Goal: Find specific page/section: Find specific page/section

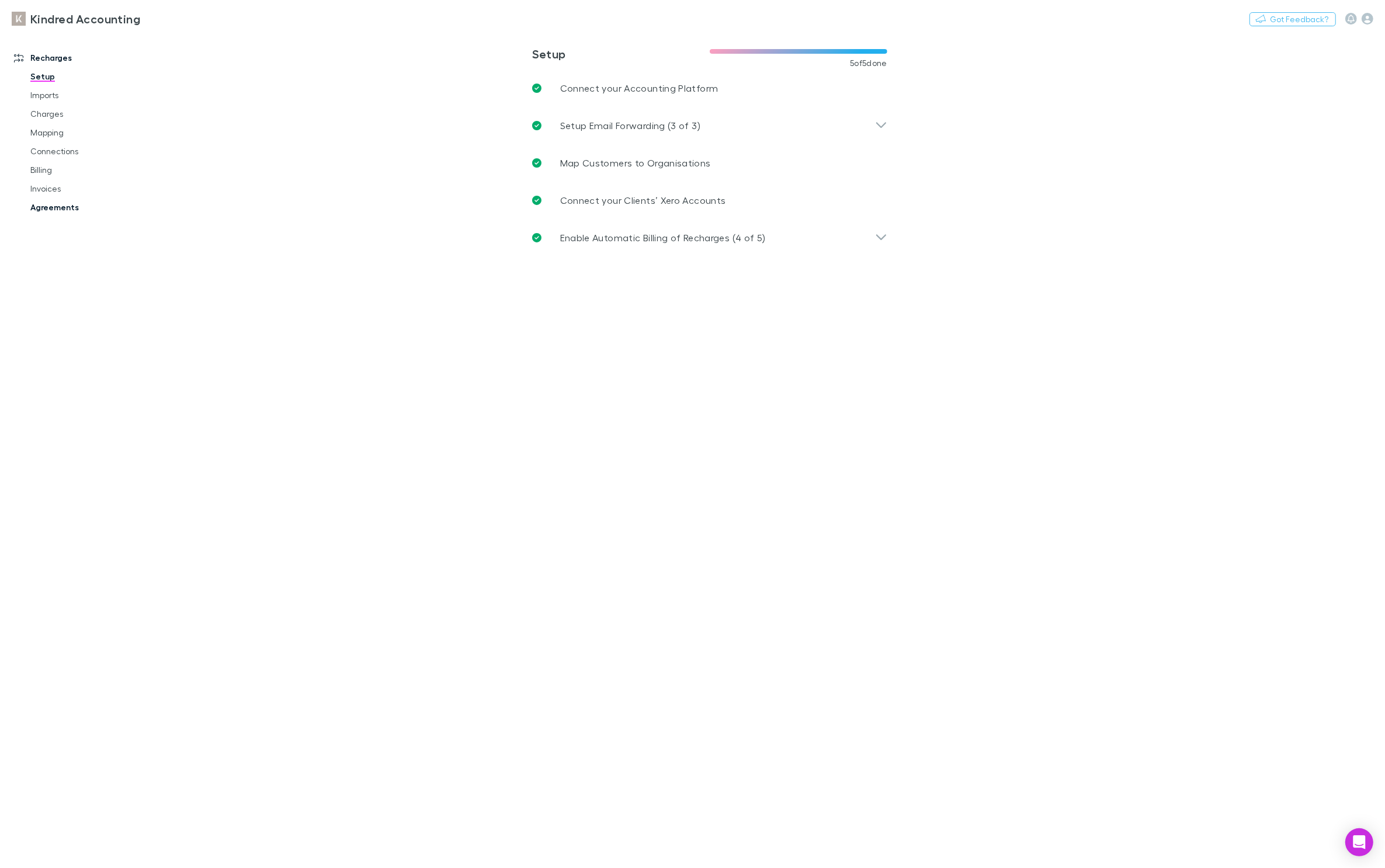
click at [52, 205] on link "Agreements" at bounding box center [86, 207] width 135 height 18
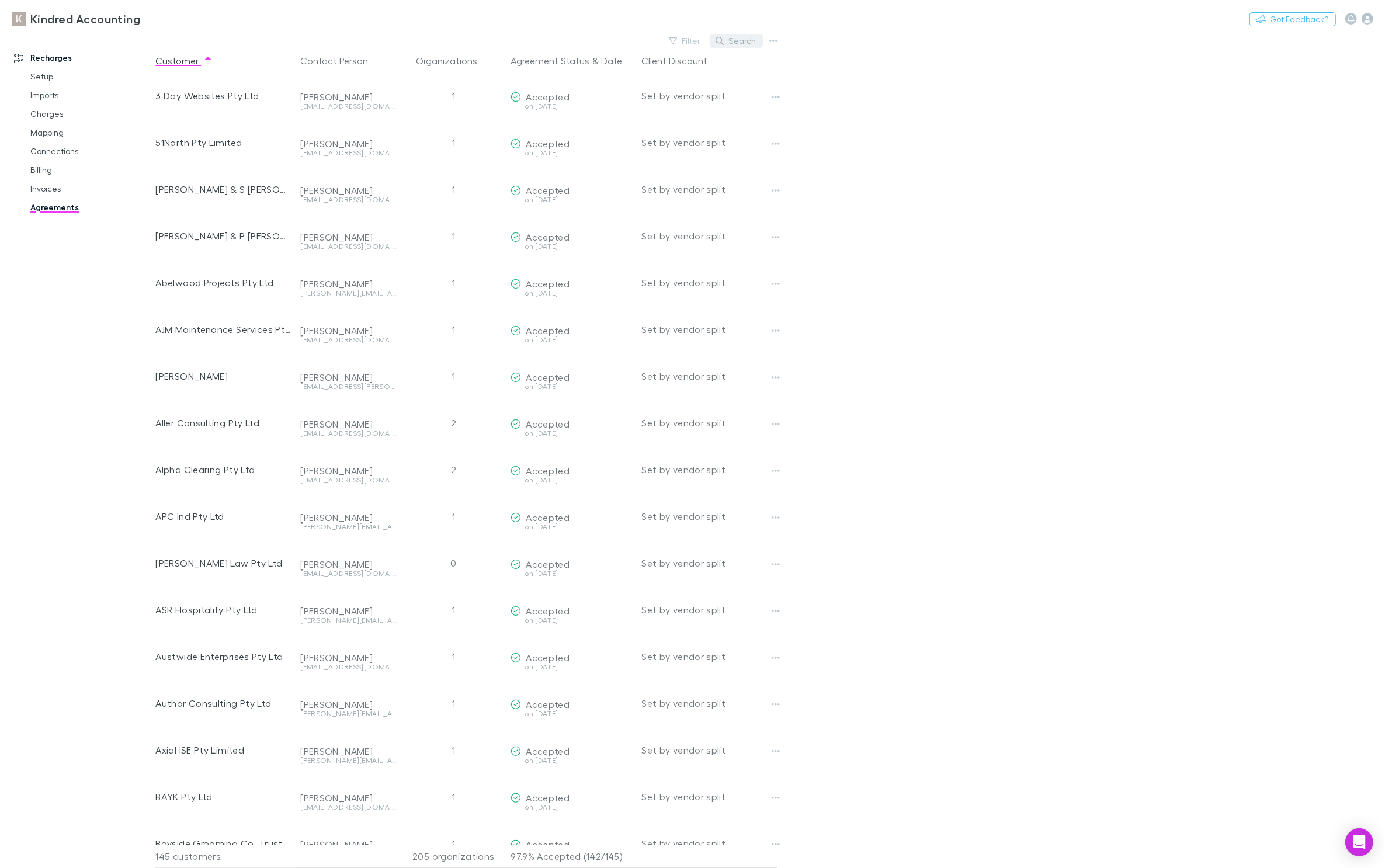
click at [750, 35] on button "Search" at bounding box center [736, 41] width 53 height 14
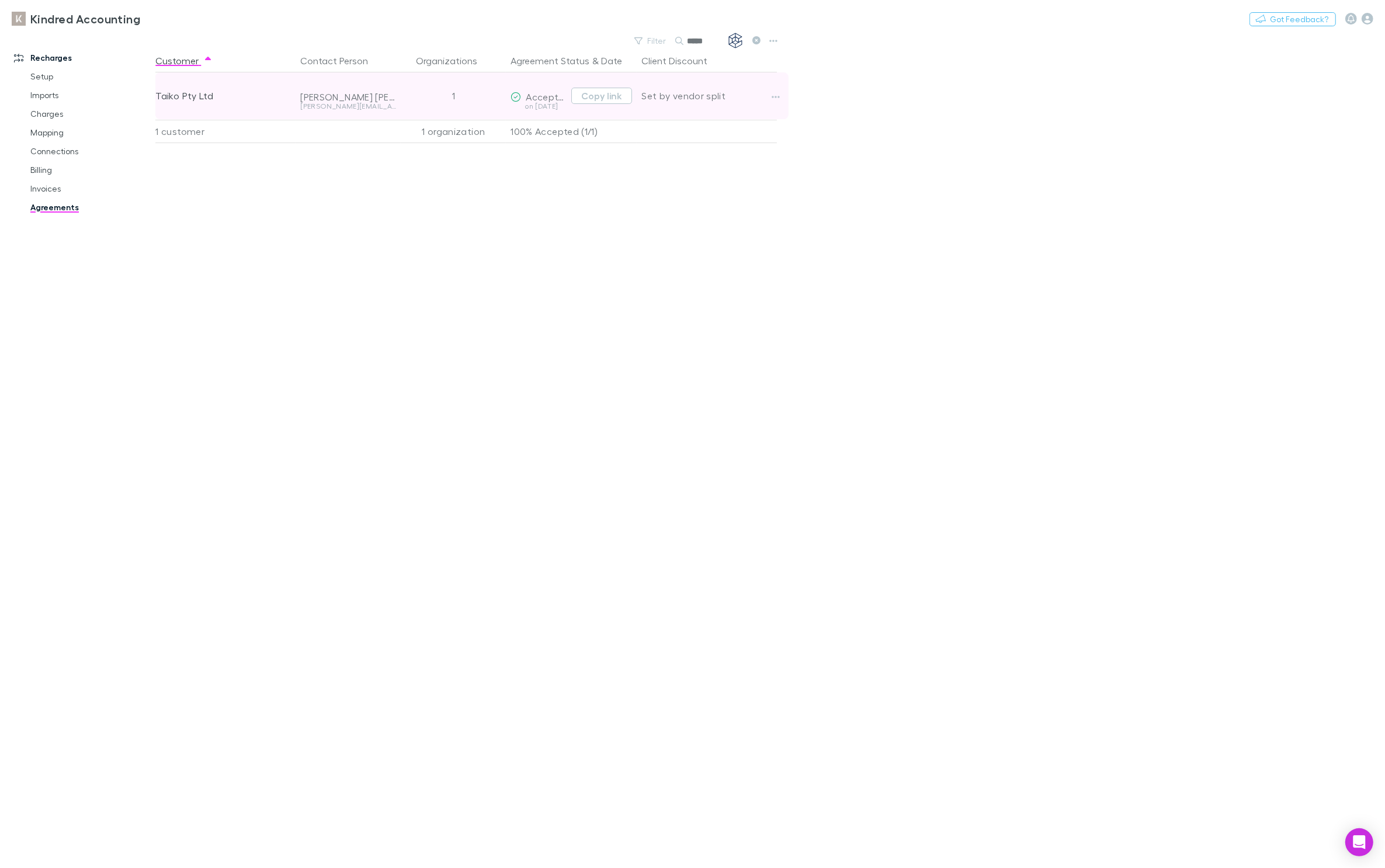
drag, startPoint x: 605, startPoint y: 95, endPoint x: 643, endPoint y: 93, distance: 38.1
click at [605, 94] on button "Copy link" at bounding box center [601, 96] width 61 height 16
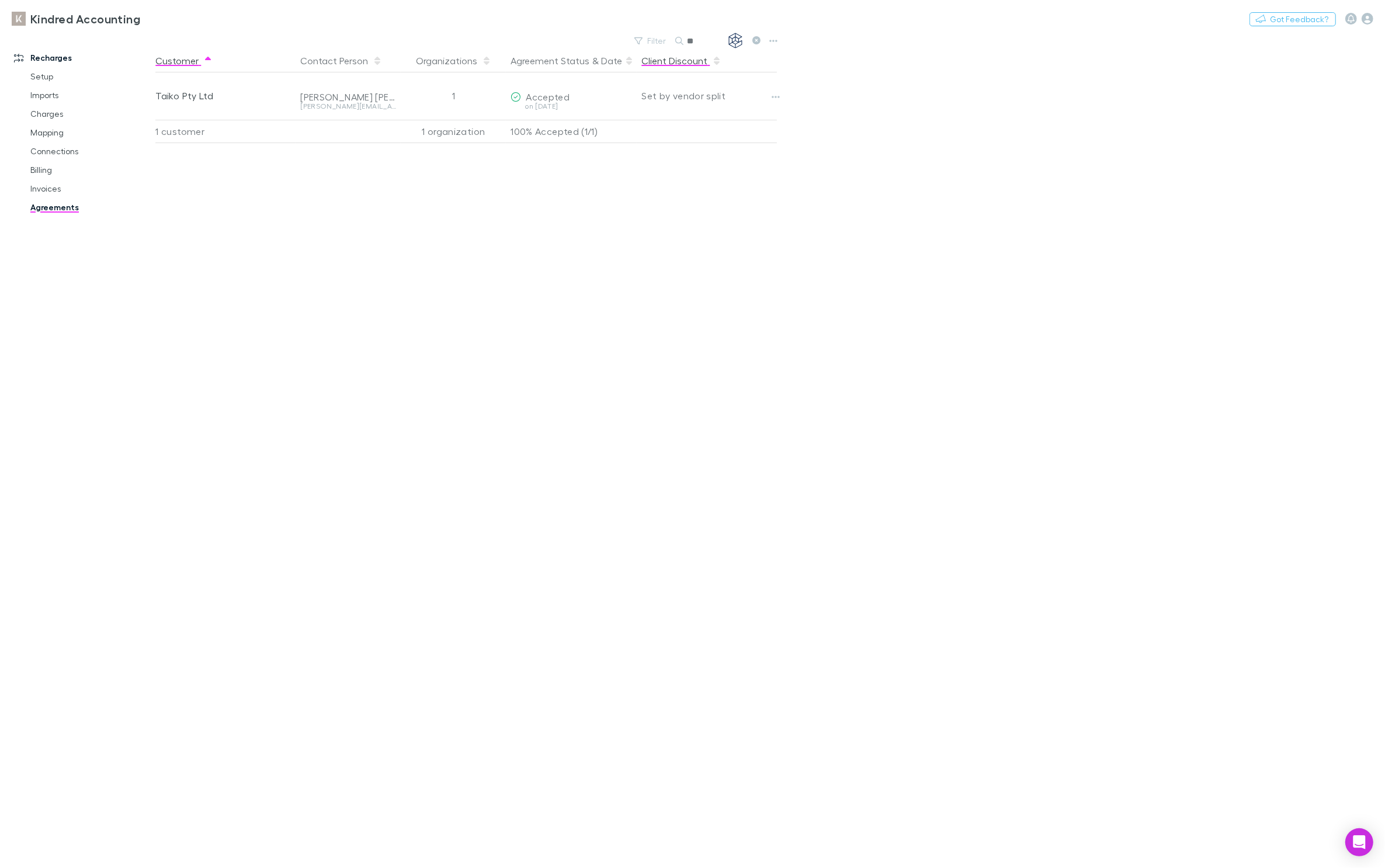
type input "*"
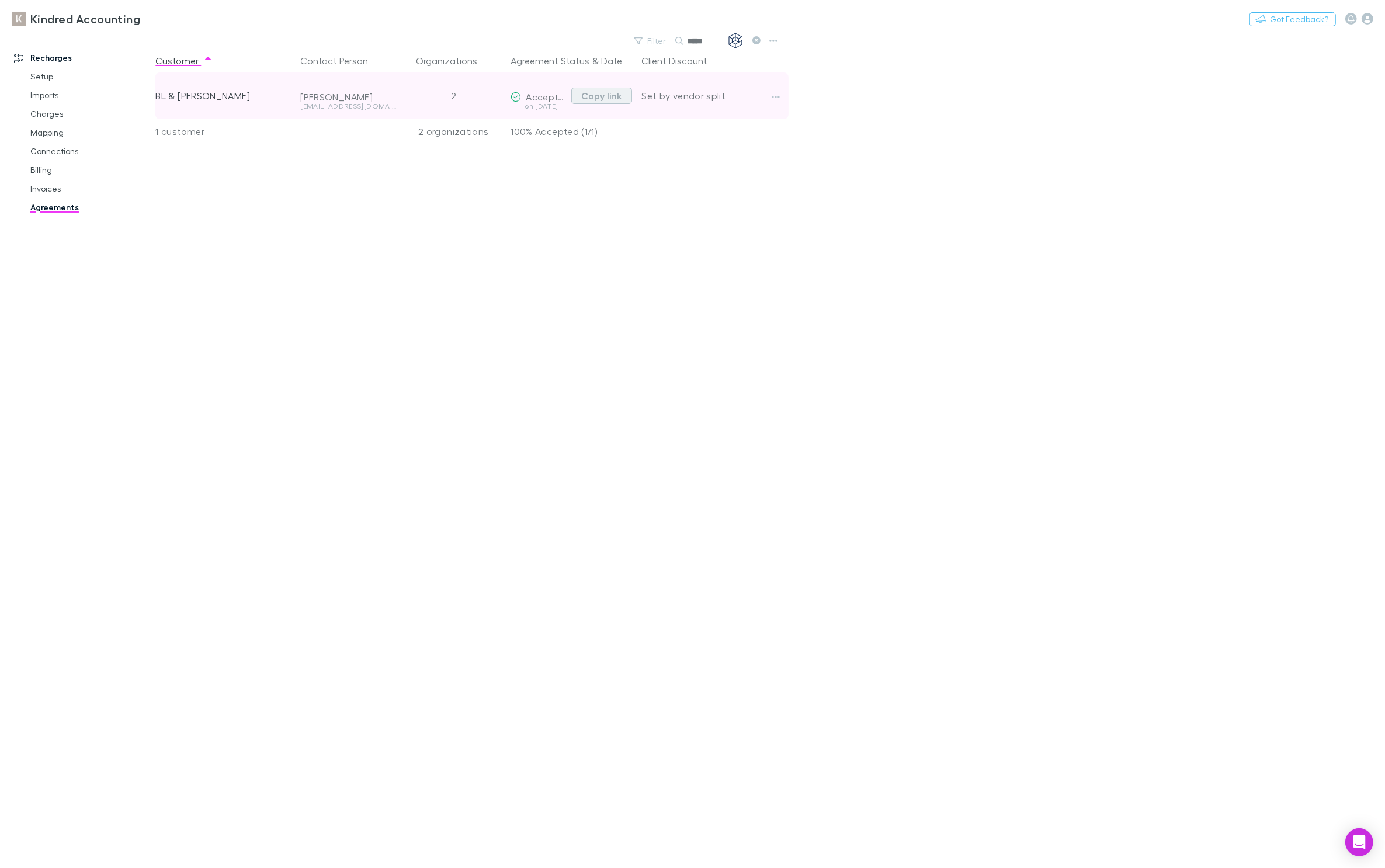
type input "*****"
drag, startPoint x: 586, startPoint y: 94, endPoint x: 598, endPoint y: 93, distance: 12.0
click at [586, 94] on button "Copy link" at bounding box center [601, 96] width 61 height 16
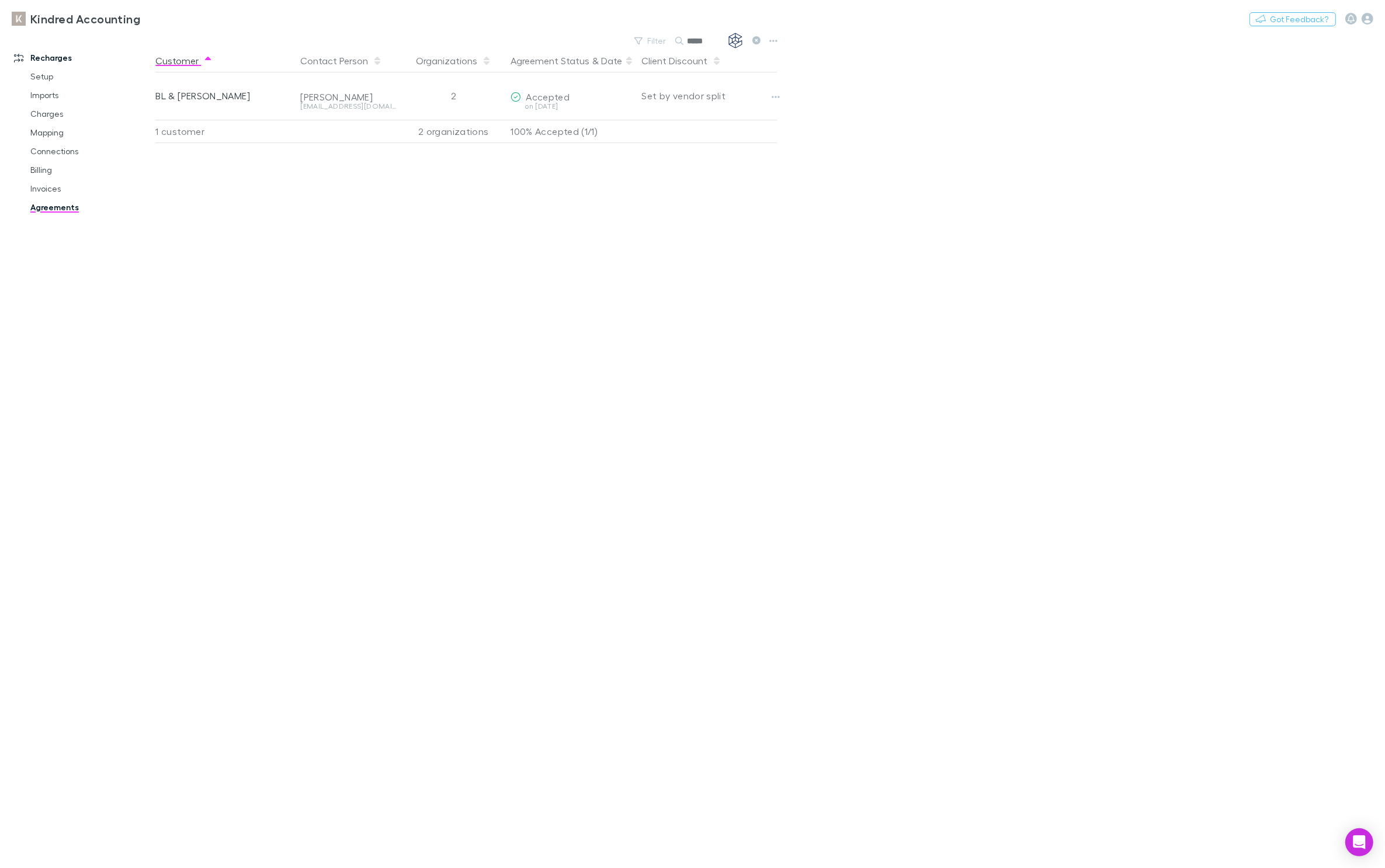
drag, startPoint x: 756, startPoint y: 39, endPoint x: 750, endPoint y: 52, distance: 14.3
click at [756, 39] on icon at bounding box center [757, 40] width 8 height 8
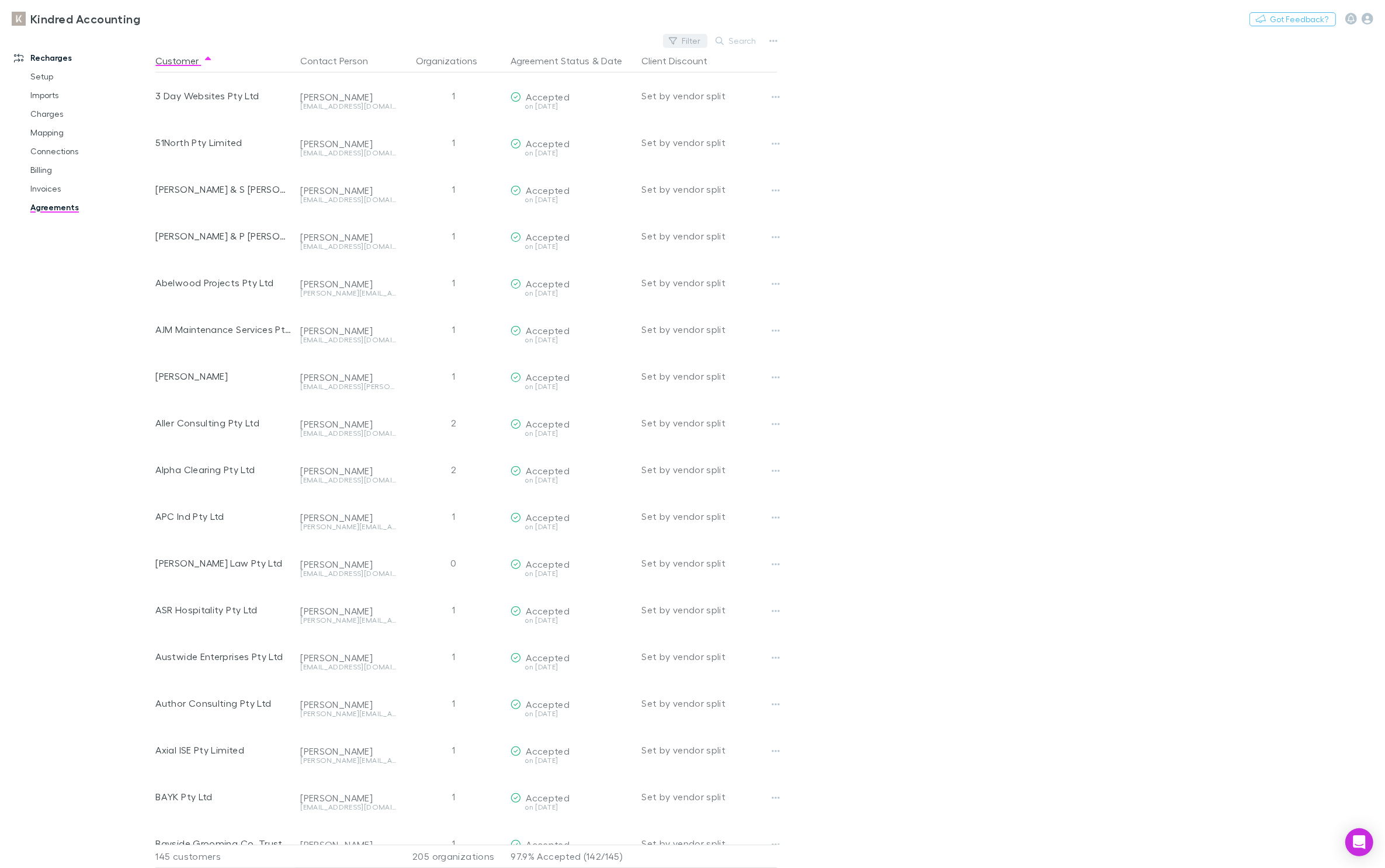
click at [701, 41] on button "Filter" at bounding box center [685, 41] width 44 height 14
click at [729, 41] on div at bounding box center [692, 434] width 1385 height 868
click at [745, 39] on button "Search" at bounding box center [736, 41] width 53 height 14
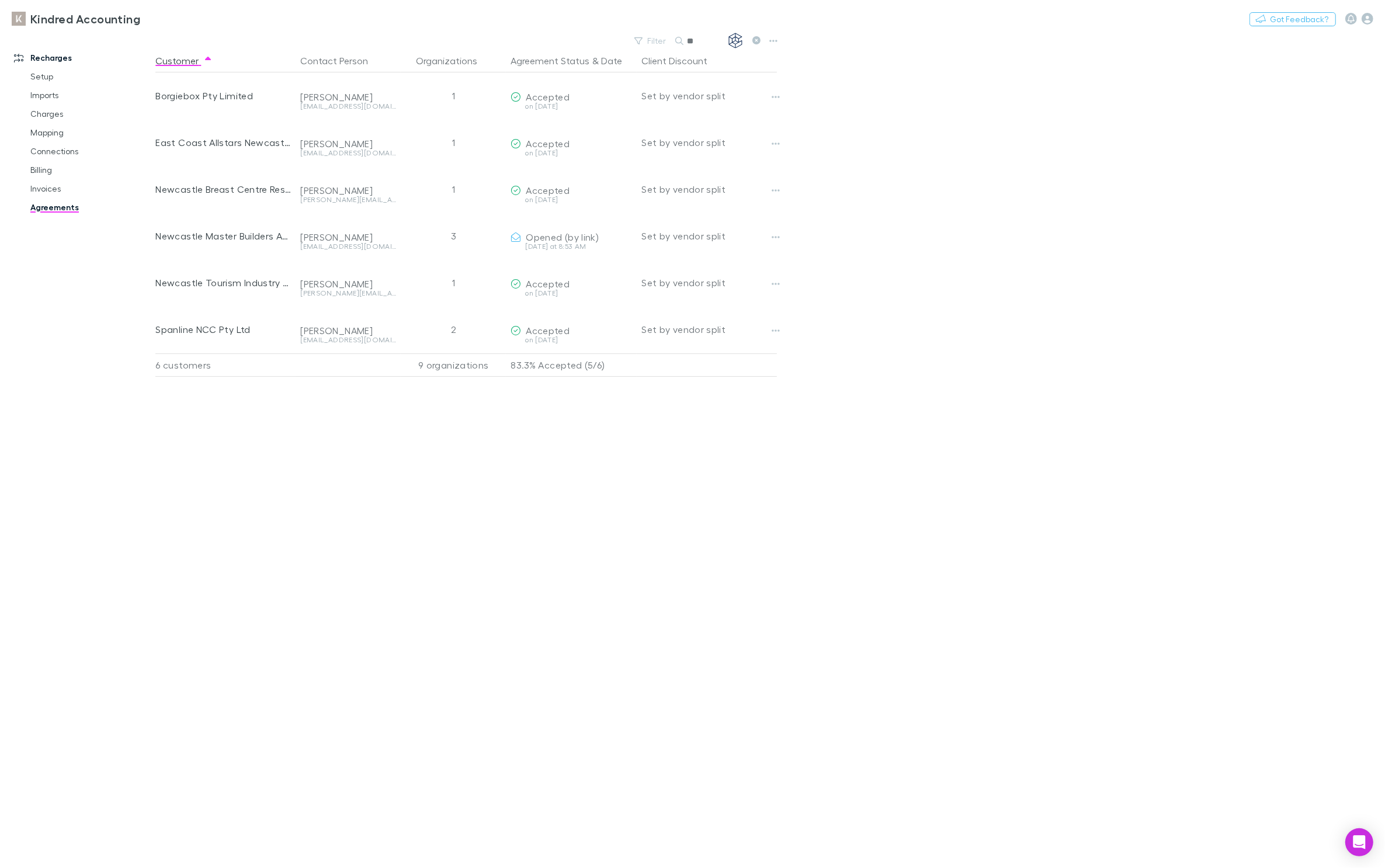
type input "*"
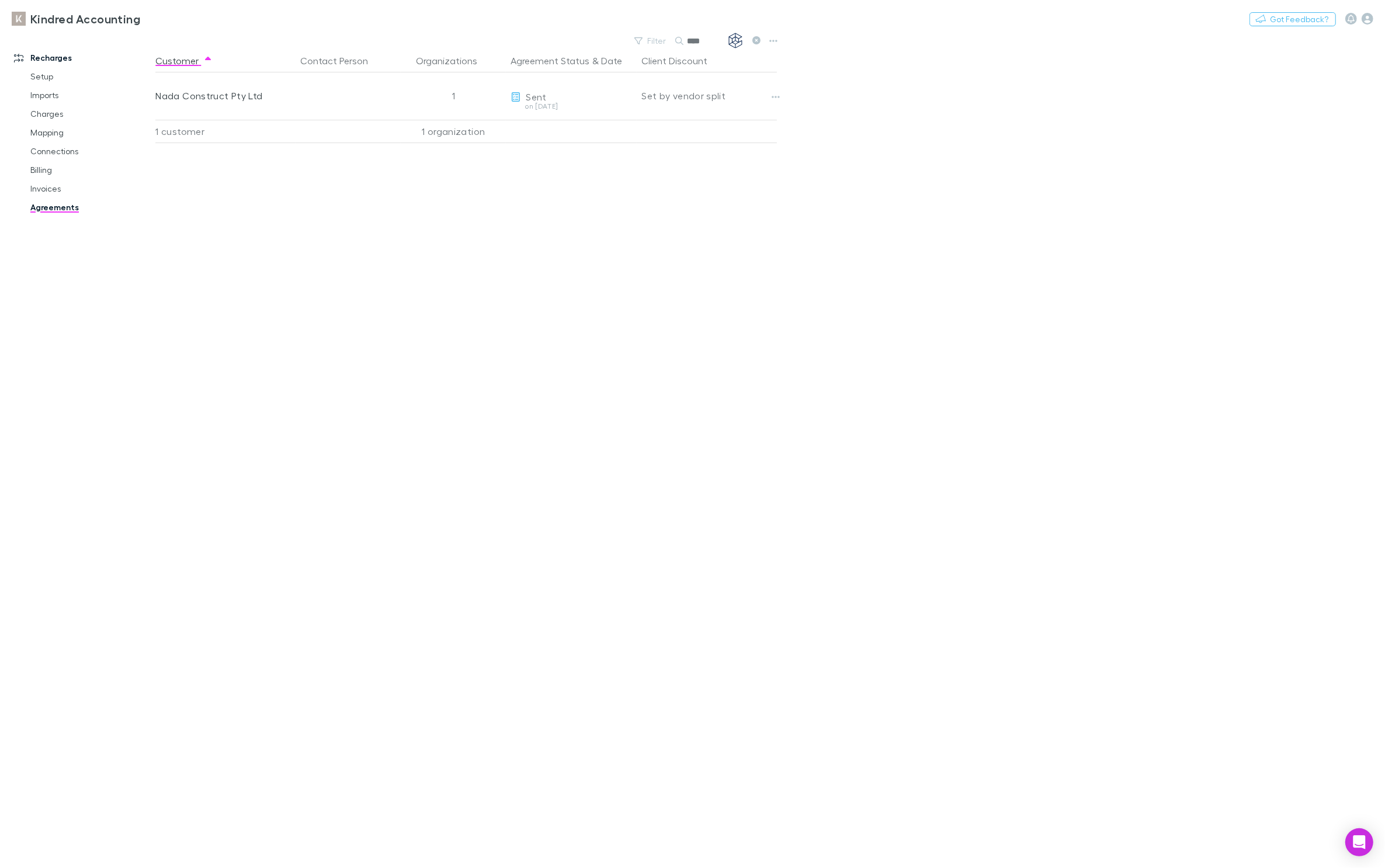
type input "****"
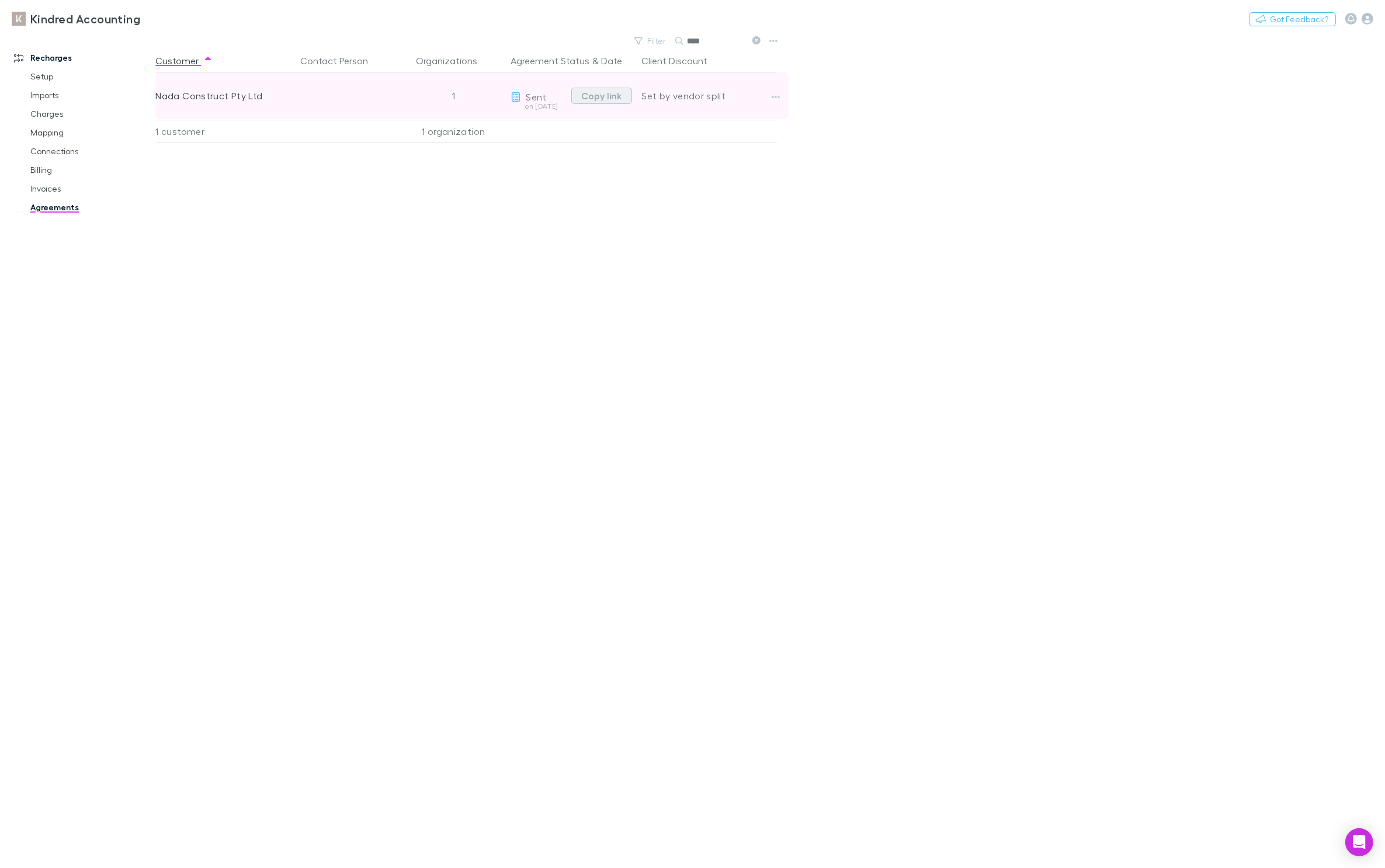
click at [600, 94] on button "Copy link" at bounding box center [601, 96] width 61 height 16
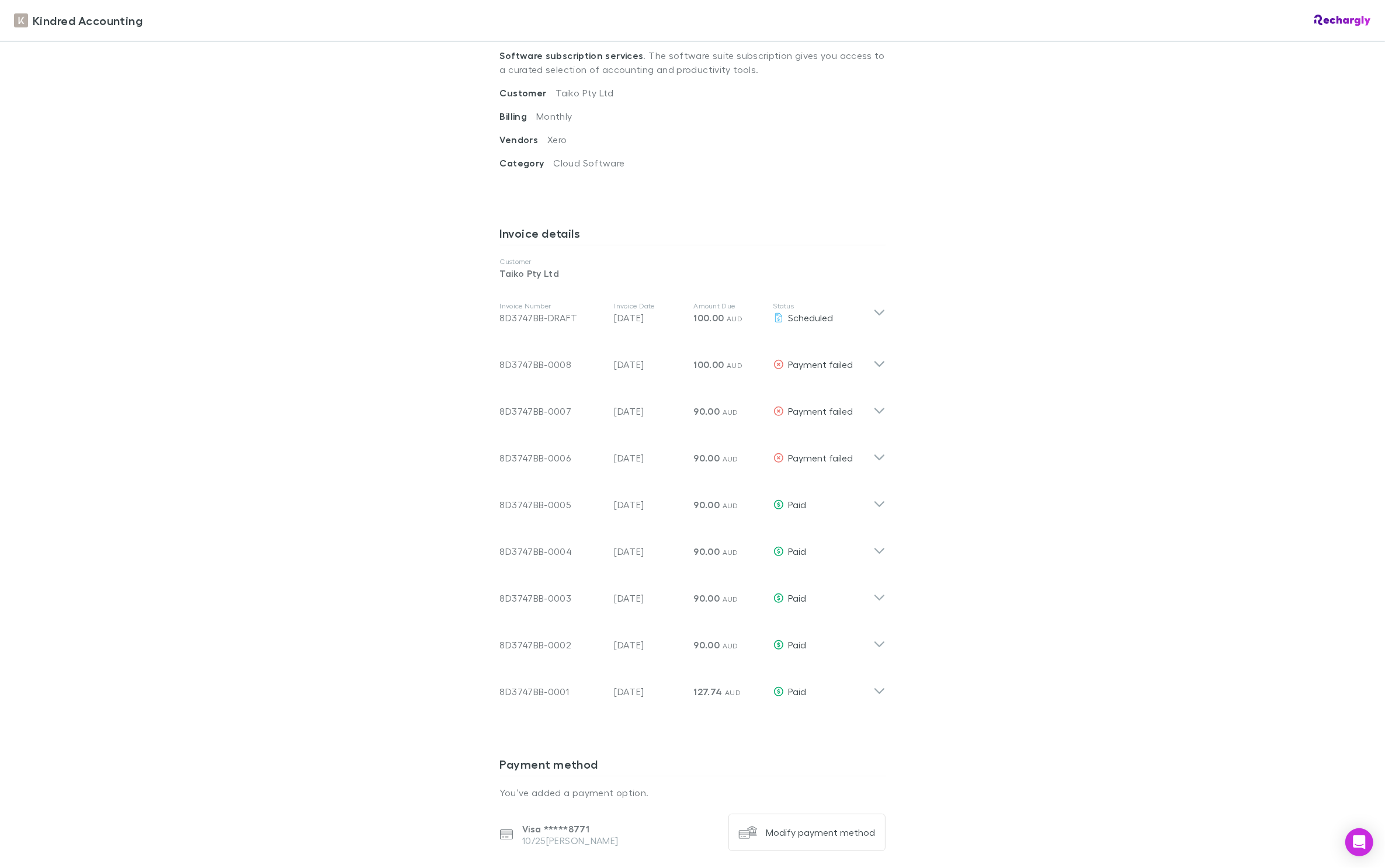
scroll to position [550, 0]
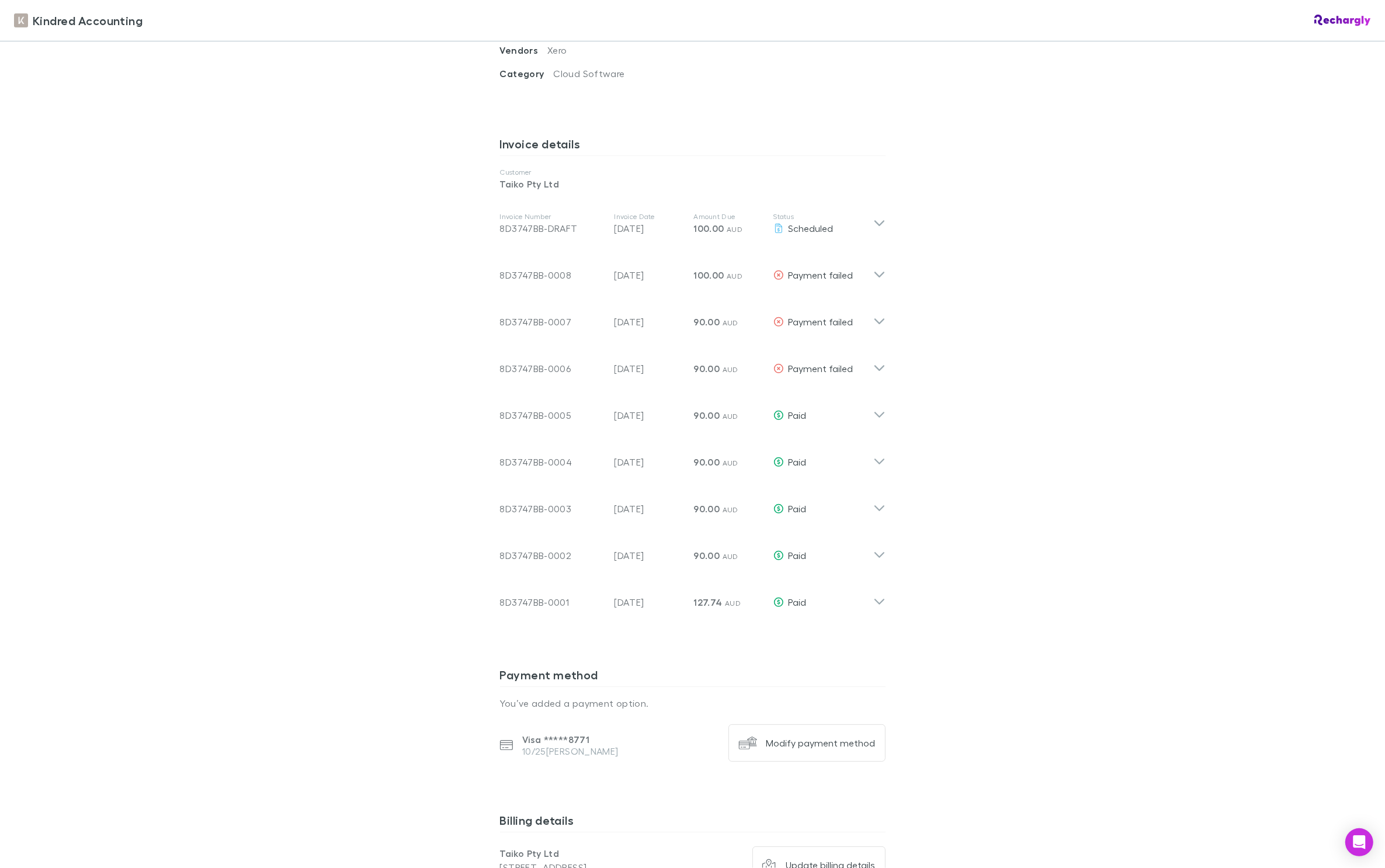
click at [575, 746] on p "10/25 [PERSON_NAME]" at bounding box center [570, 751] width 97 height 12
click at [579, 733] on p "Visa ***** 8771" at bounding box center [570, 739] width 97 height 12
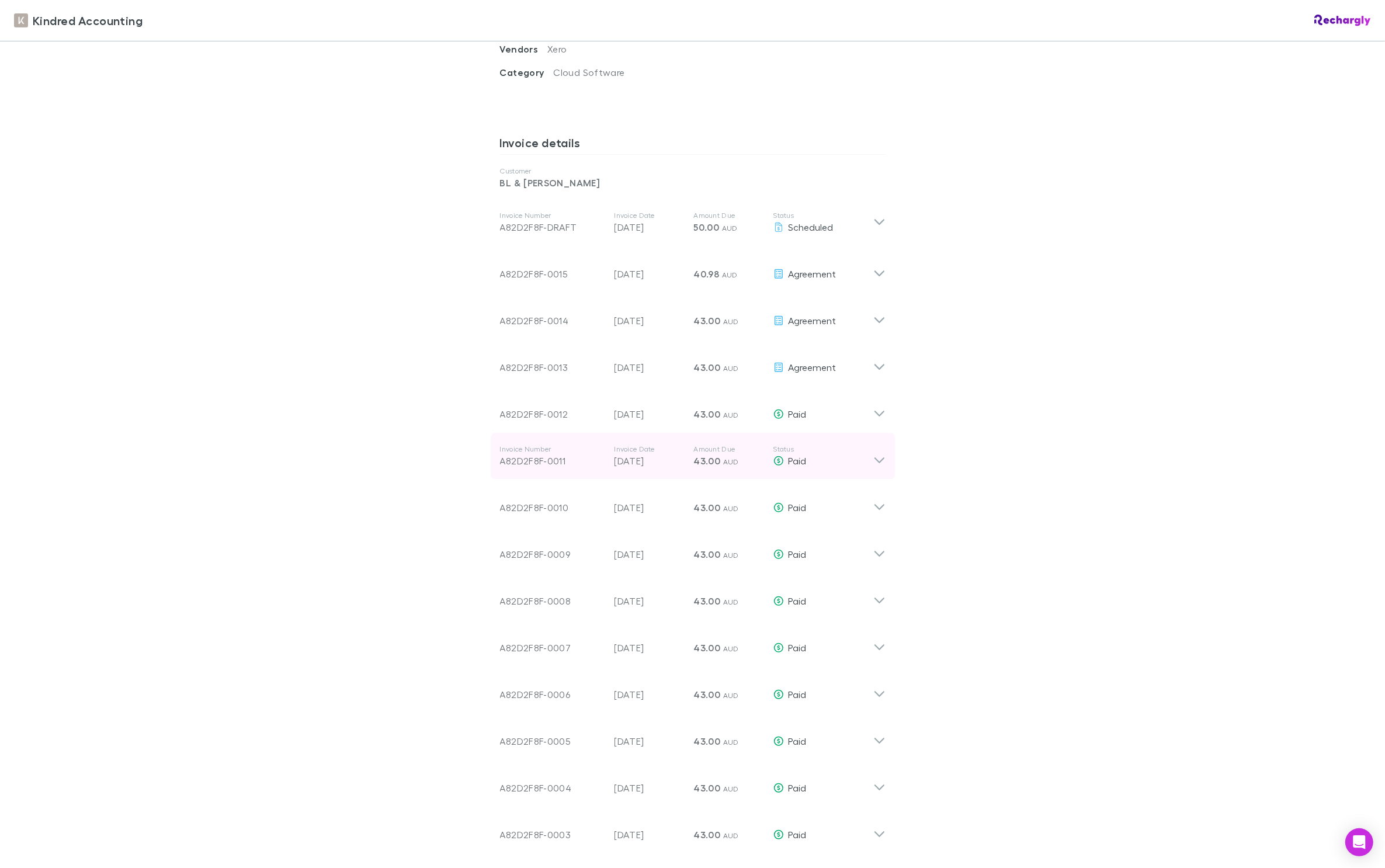
scroll to position [498, 0]
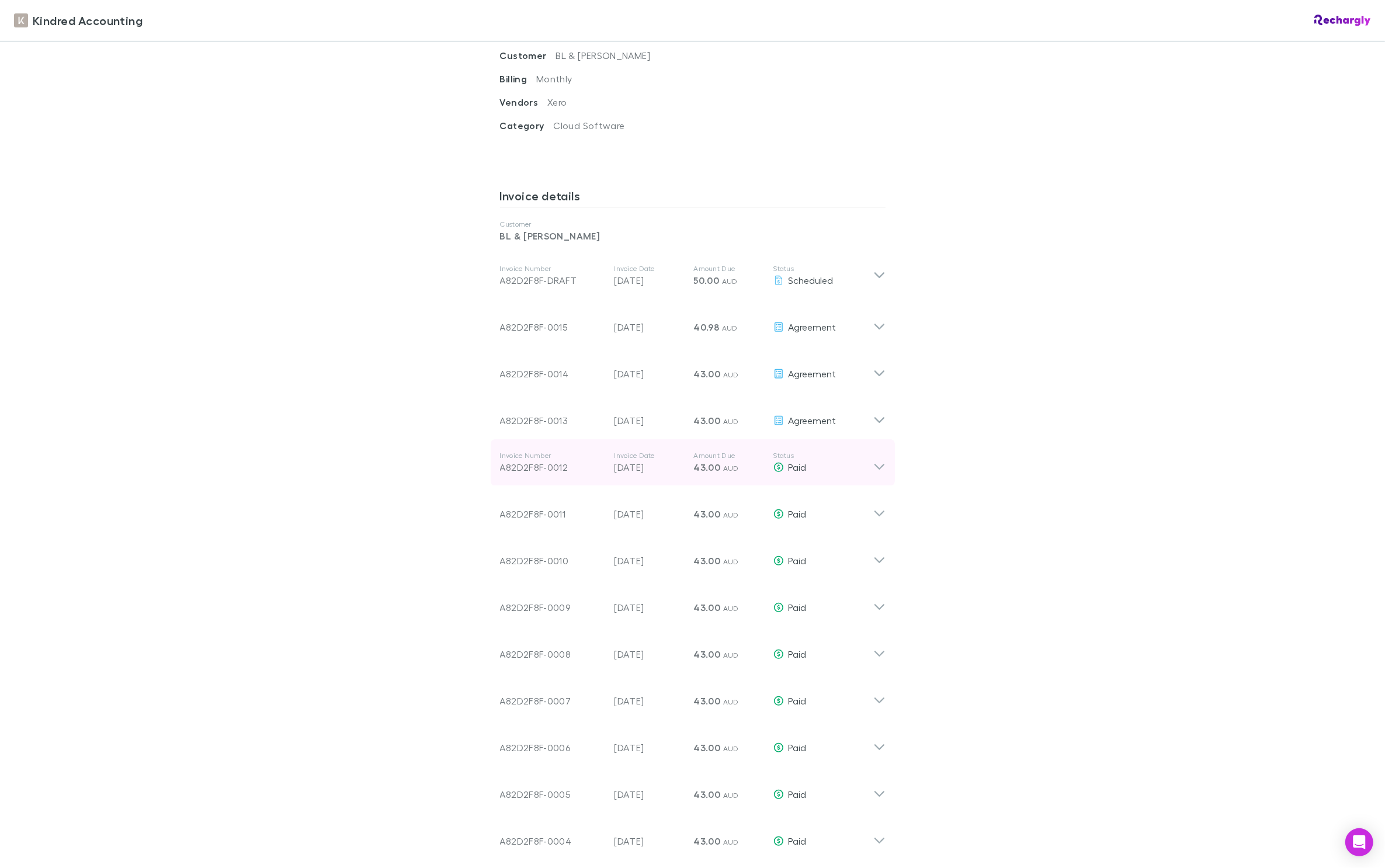
click at [881, 454] on icon at bounding box center [880, 462] width 12 height 23
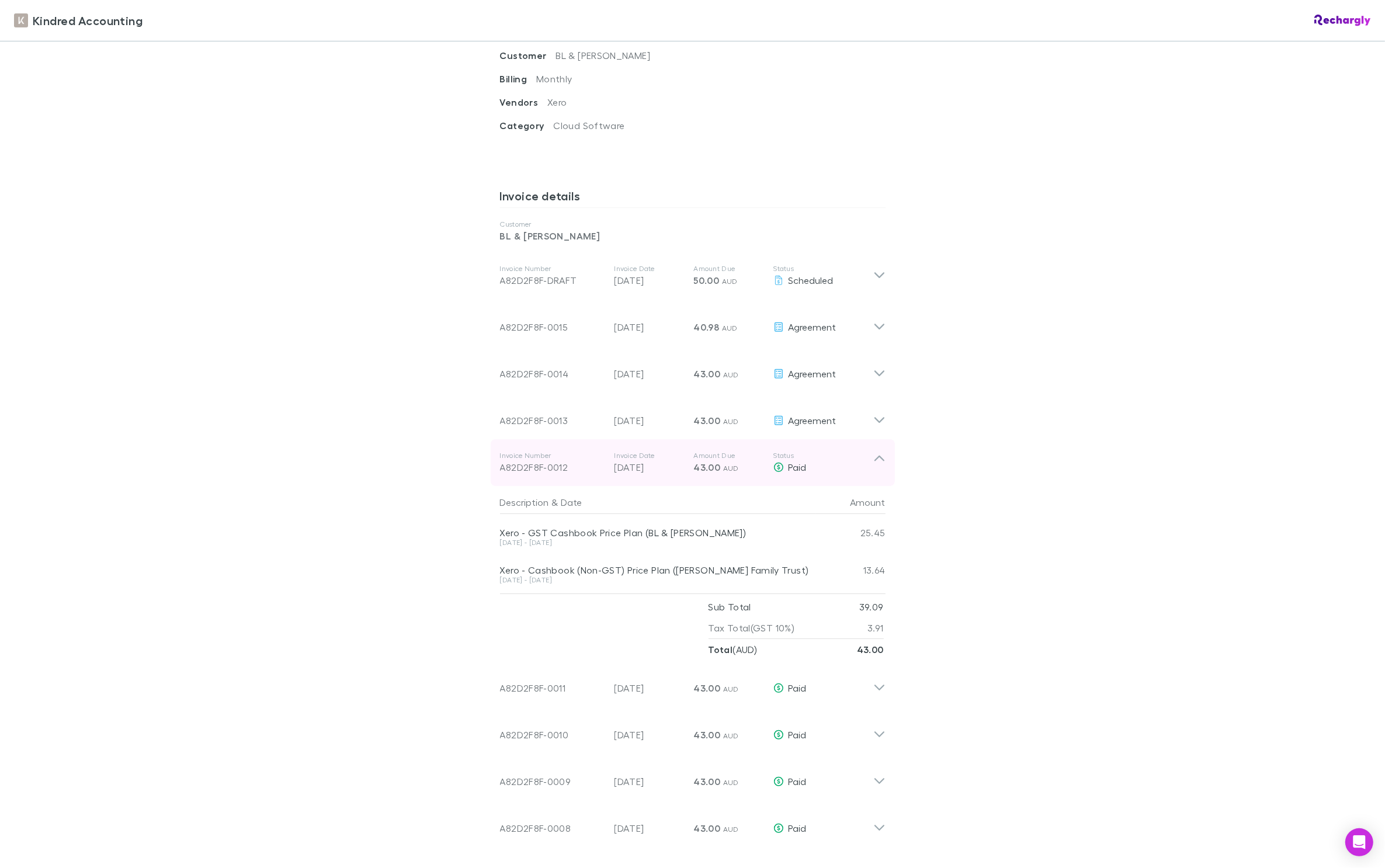
click at [879, 454] on icon at bounding box center [880, 462] width 12 height 23
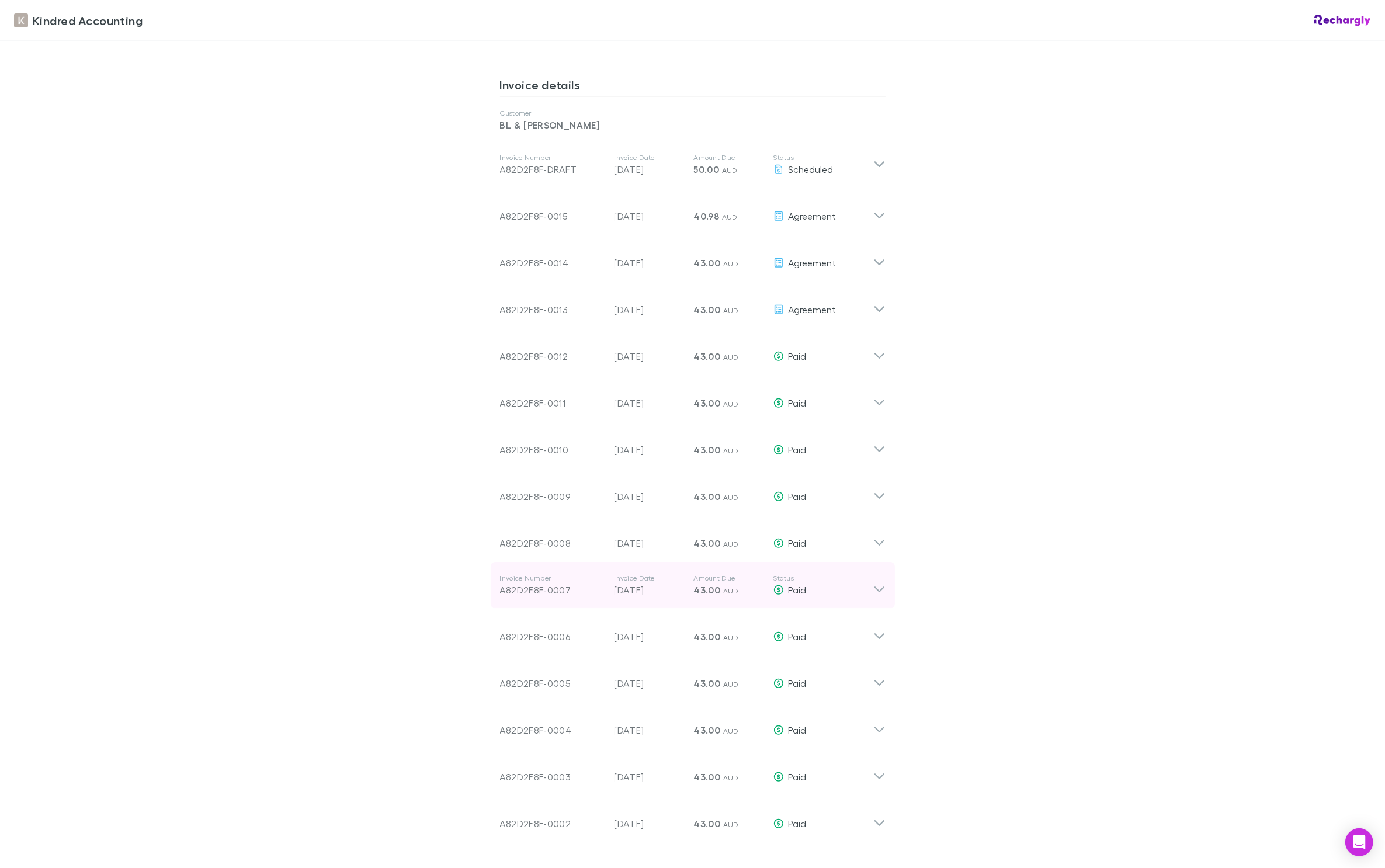
scroll to position [538, 0]
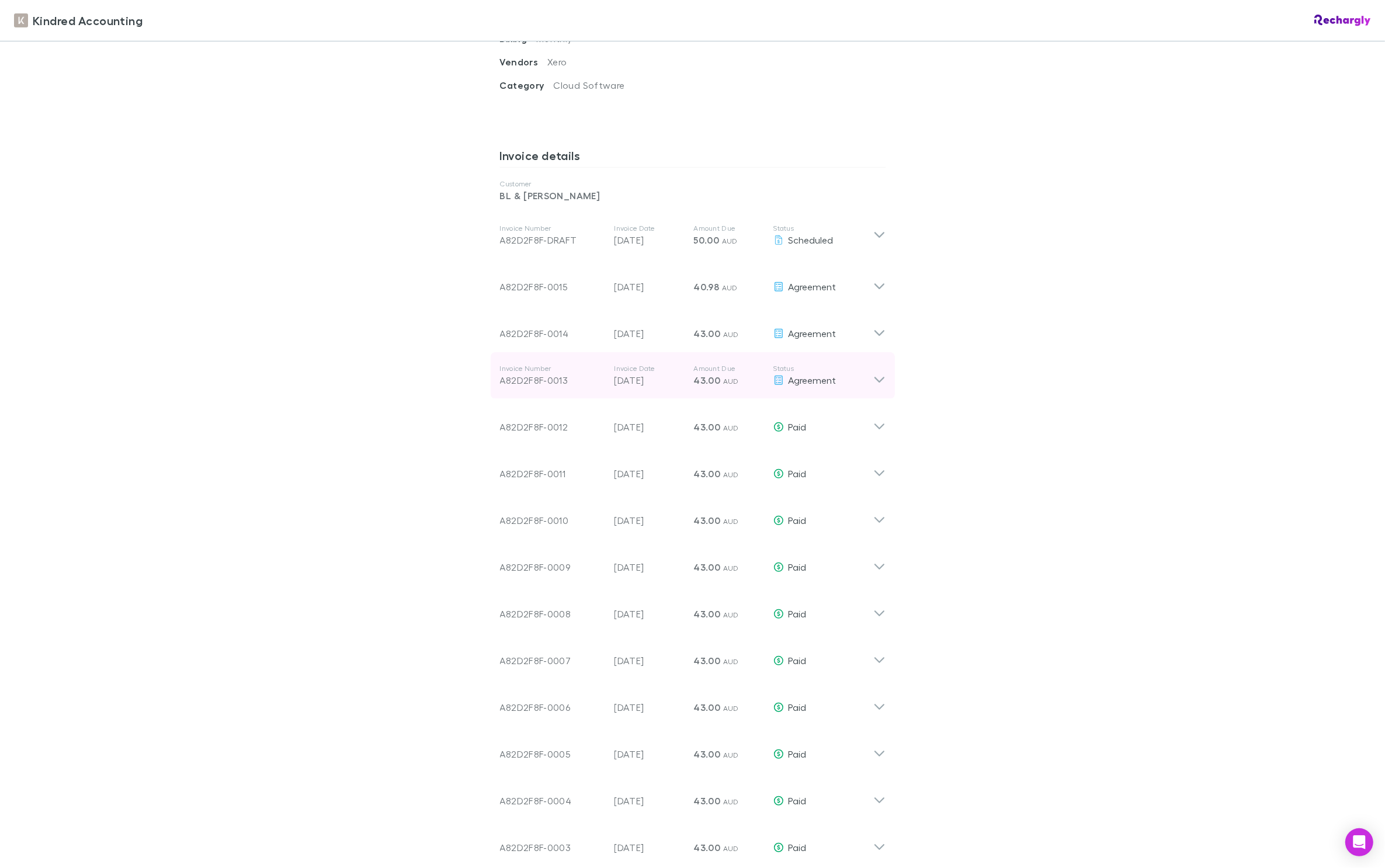
click at [876, 372] on icon at bounding box center [880, 375] width 12 height 23
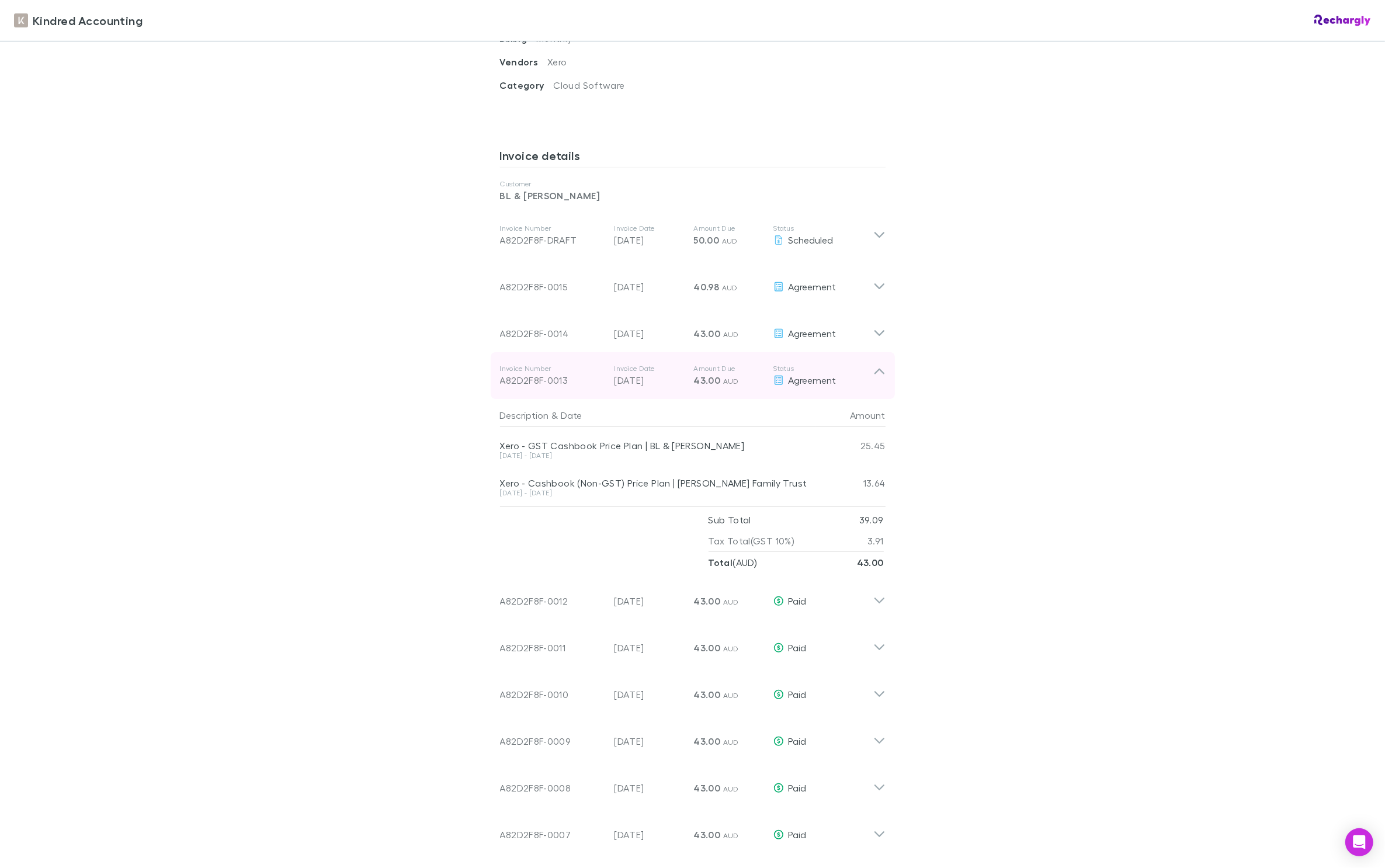
click at [878, 372] on icon at bounding box center [880, 375] width 12 height 23
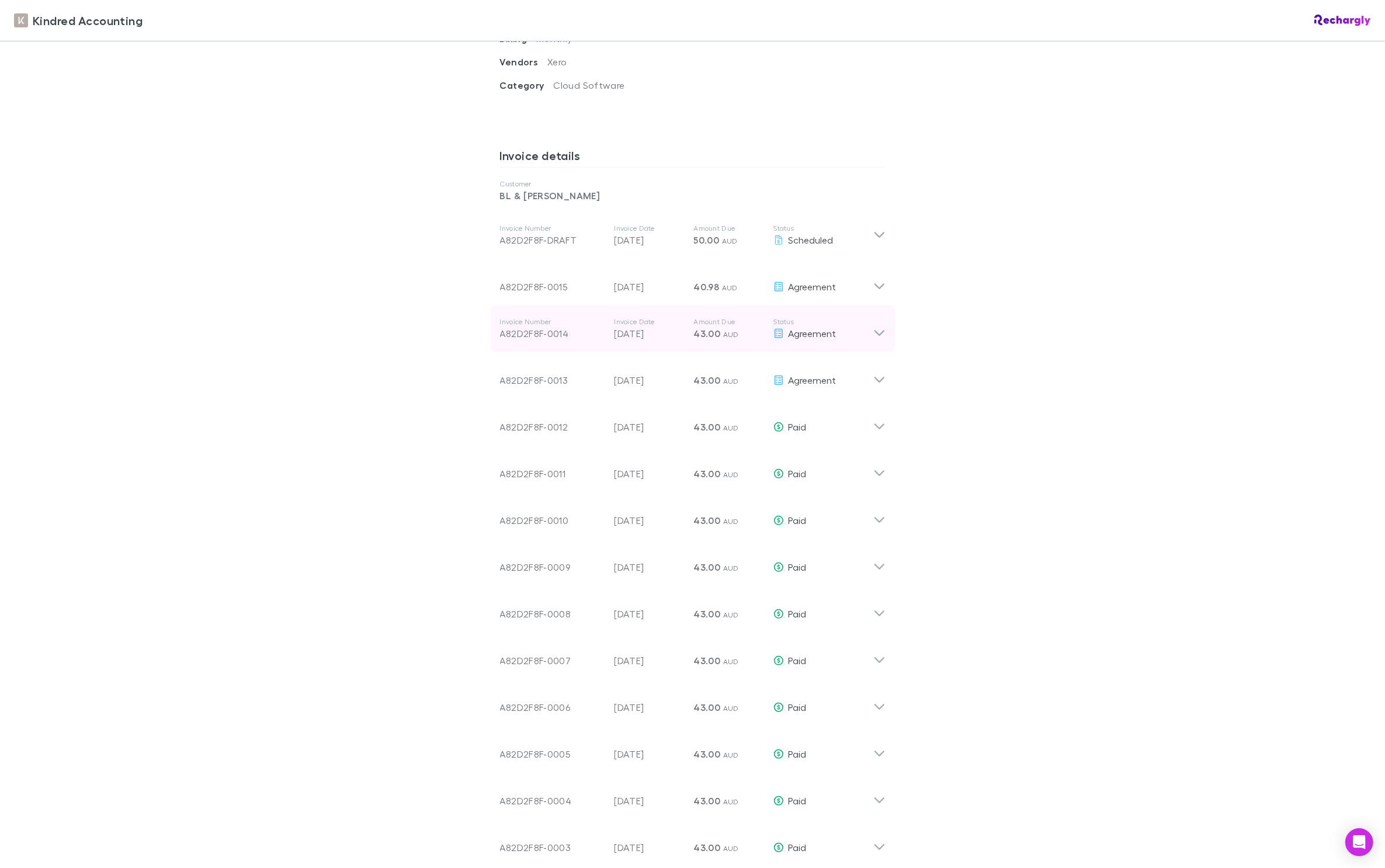
click at [874, 326] on icon at bounding box center [880, 329] width 12 height 23
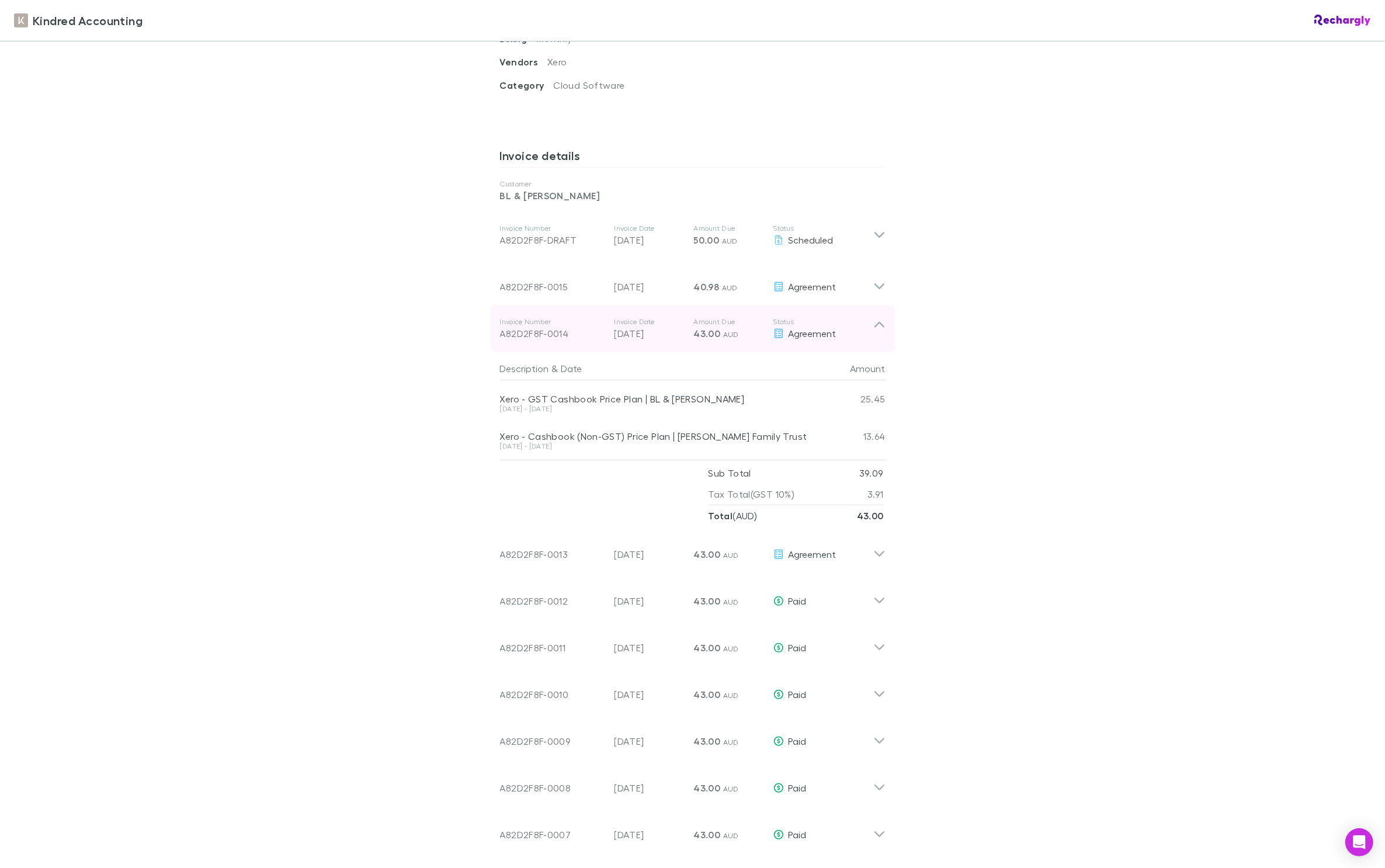
click at [876, 327] on icon at bounding box center [880, 329] width 12 height 23
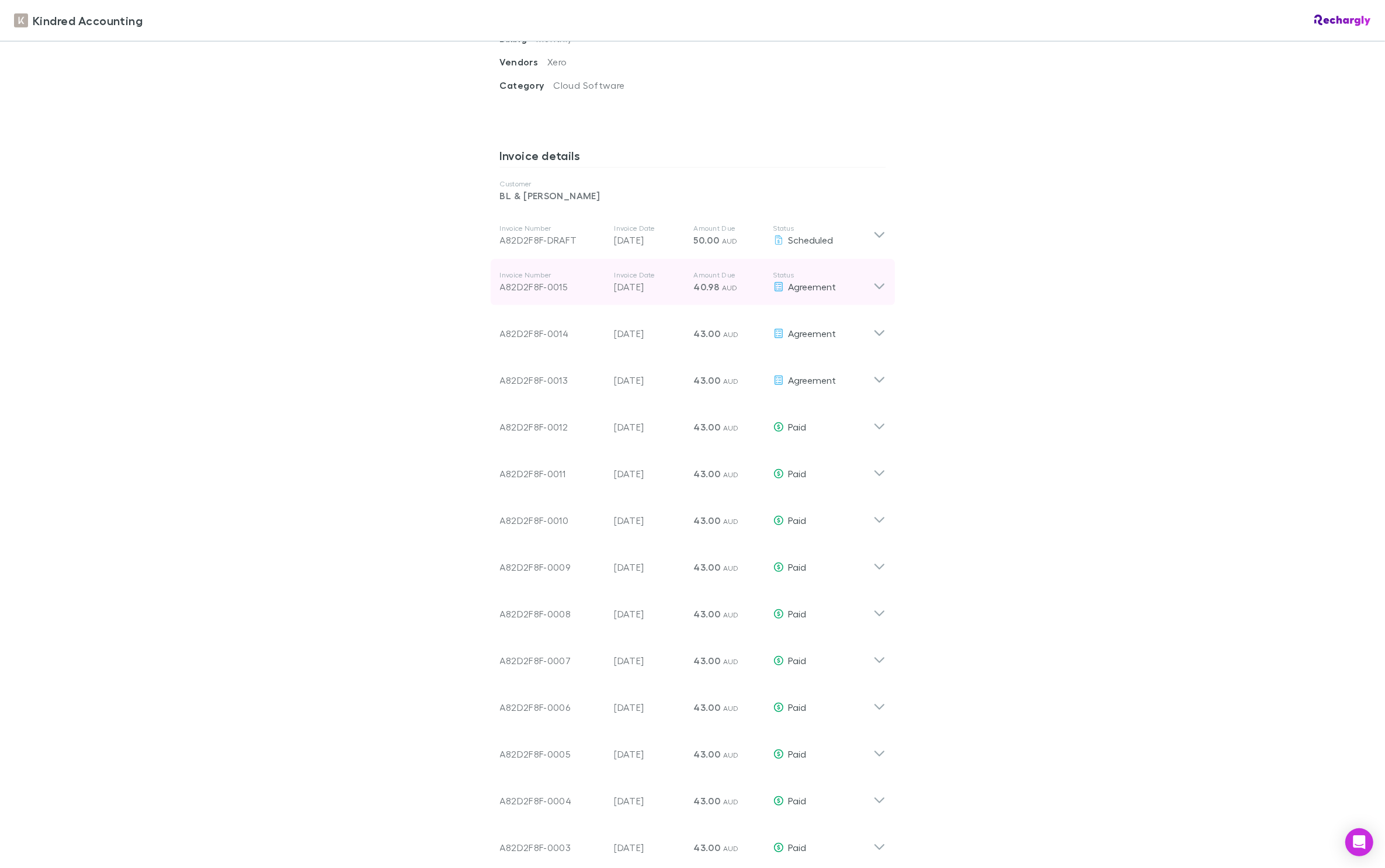
click at [876, 276] on icon at bounding box center [880, 282] width 12 height 23
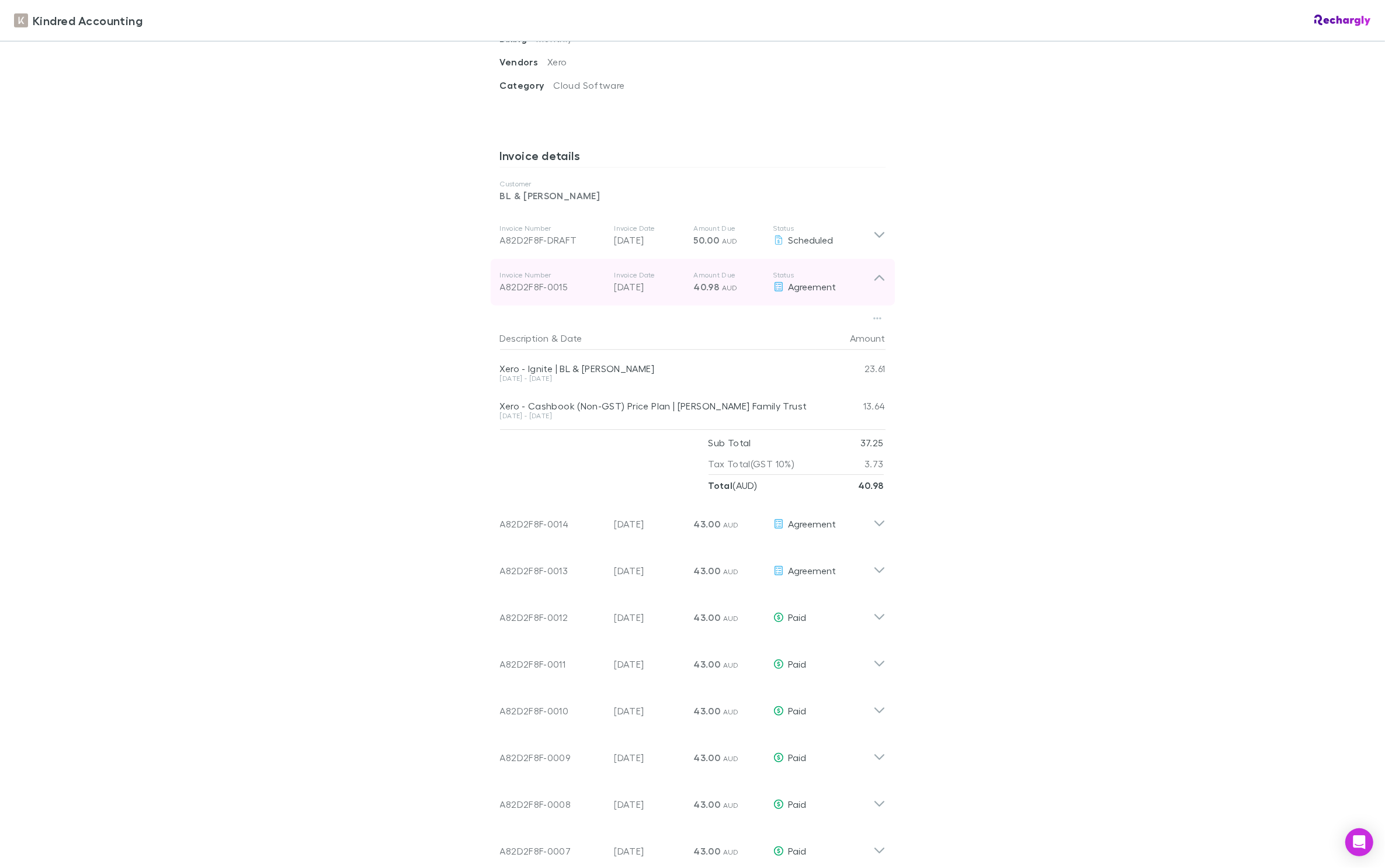
click at [875, 271] on icon at bounding box center [880, 282] width 12 height 23
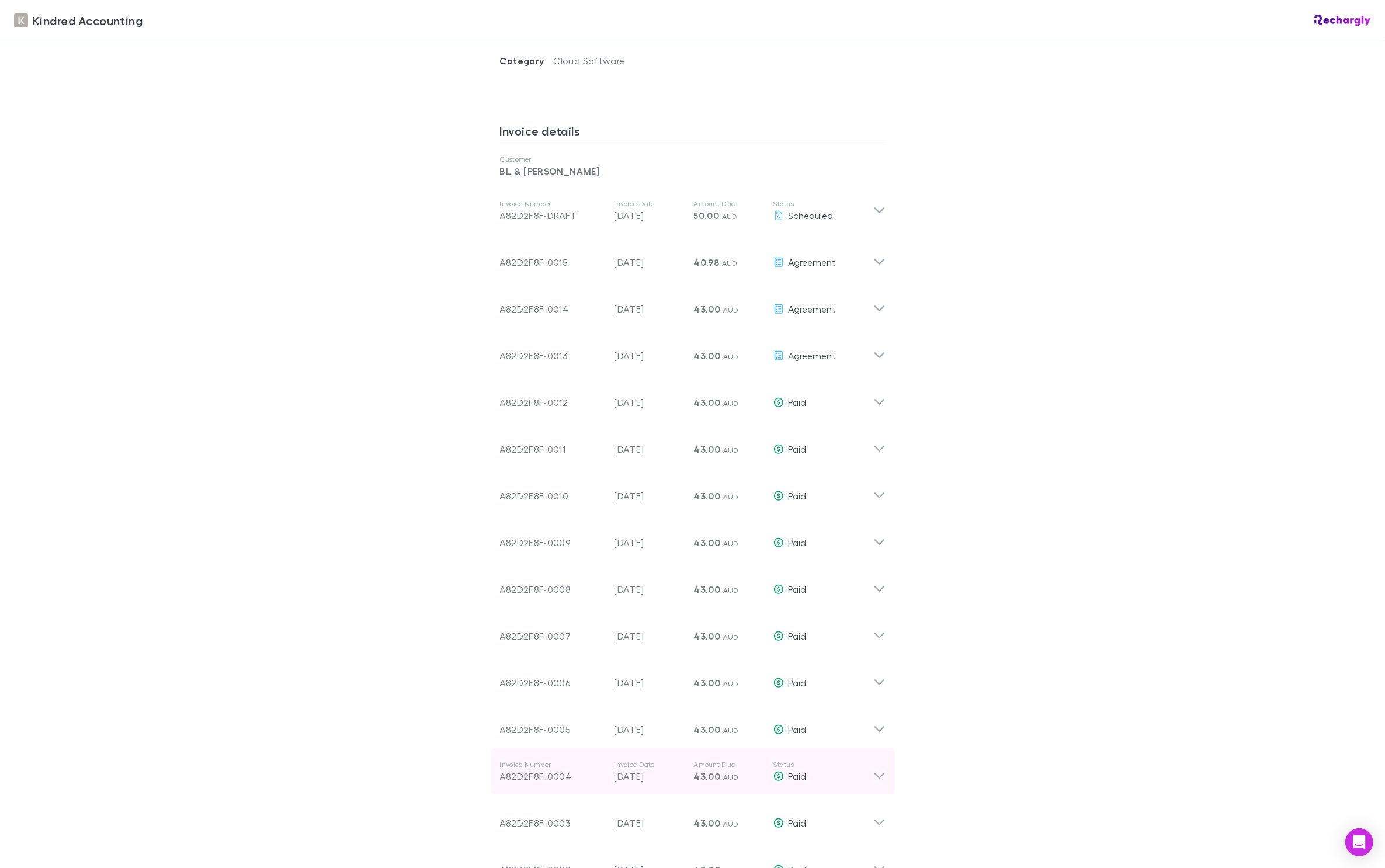
scroll to position [511, 0]
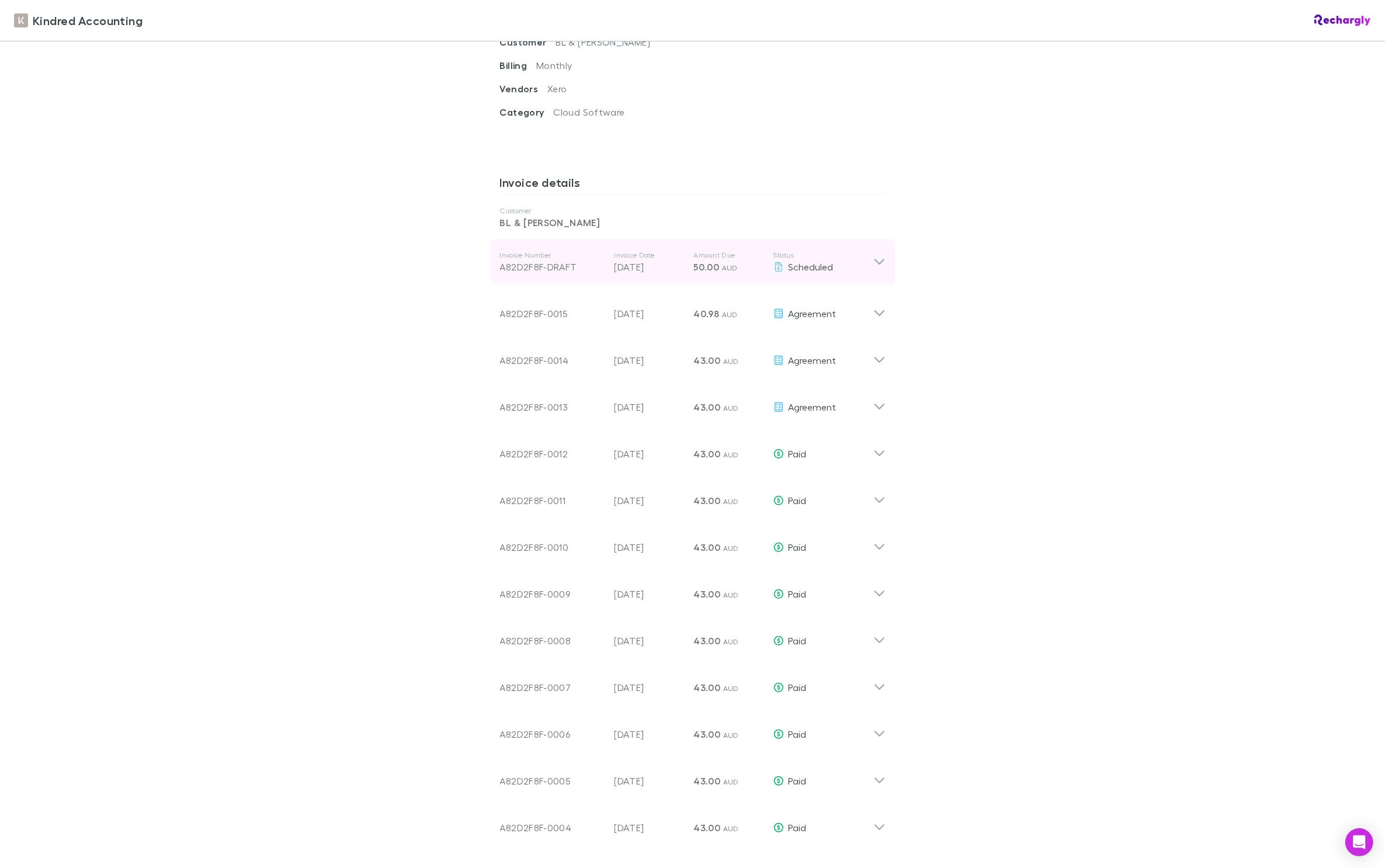
click at [880, 260] on div "Invoice Number A82D2F8F-DRAFT Invoice Date [DATE] Amount Due 50.00 AUD Status S…" at bounding box center [693, 262] width 405 height 47
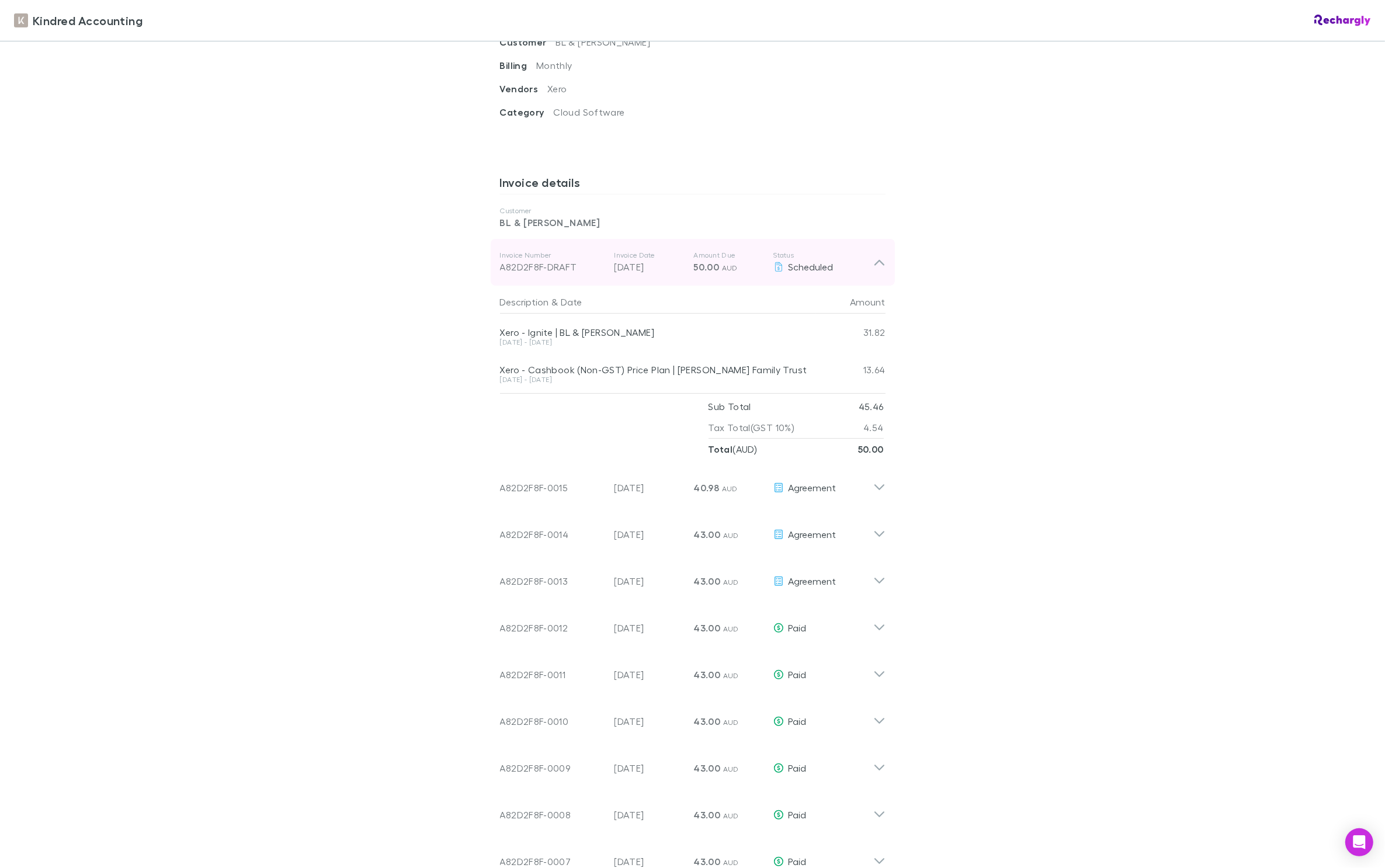
click at [878, 258] on div "Invoice Number A82D2F8F-DRAFT Invoice Date [DATE] Amount Due 50.00 AUD Status S…" at bounding box center [693, 262] width 405 height 47
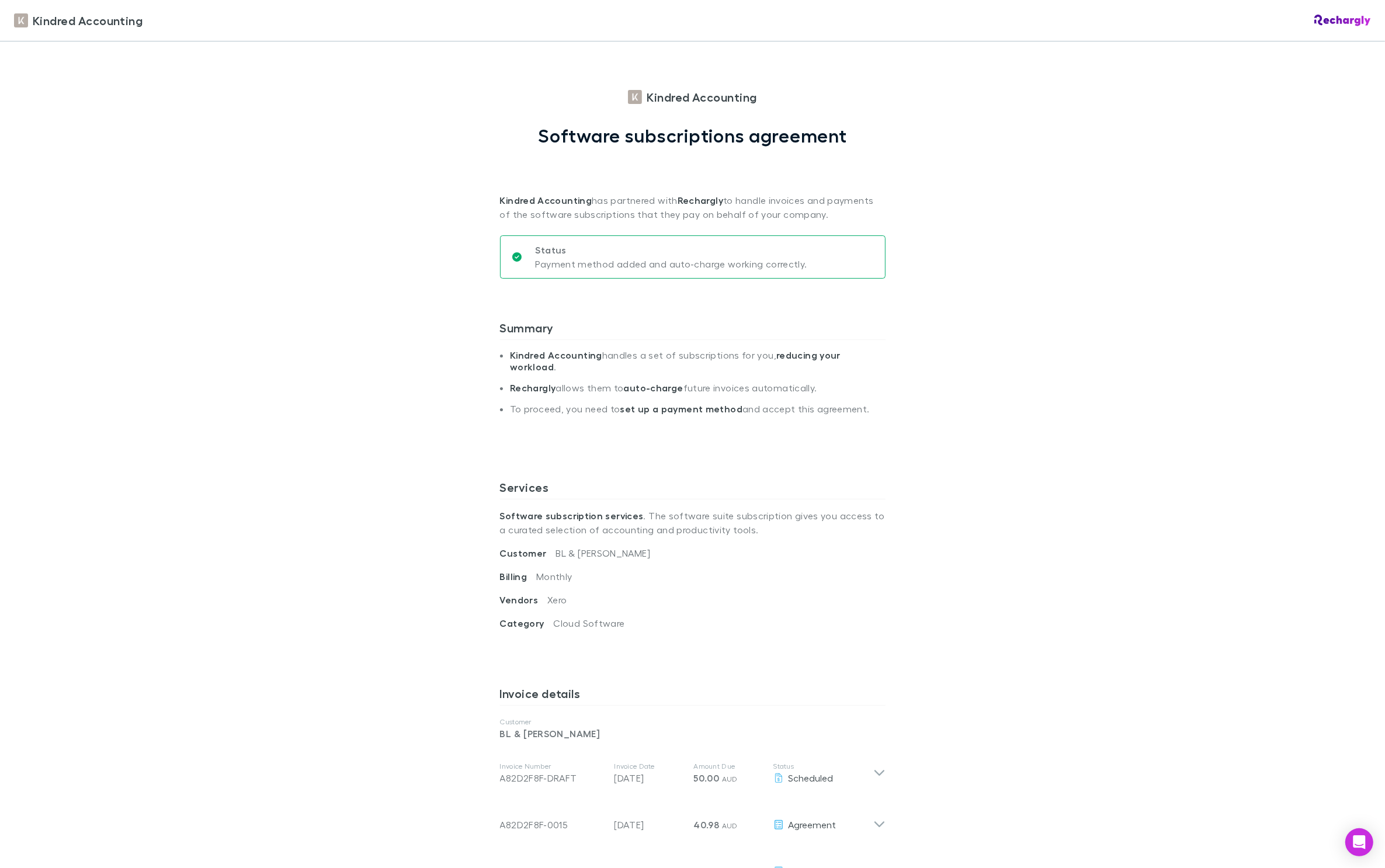
scroll to position [3, 0]
